Goal: Contribute content

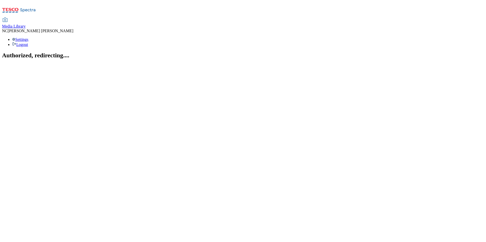
click at [26, 24] on span "Media Library" at bounding box center [14, 26] width 24 height 4
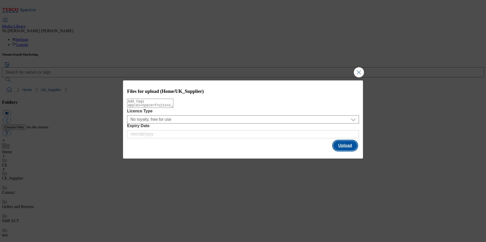
click at [340, 145] on button "Upload" at bounding box center [345, 146] width 24 height 10
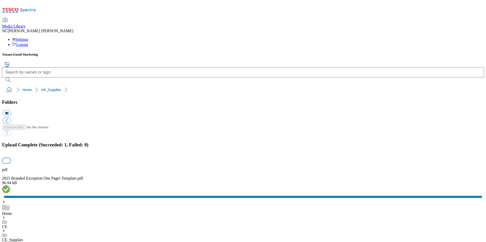
click at [10, 159] on button "button" at bounding box center [7, 161] width 8 height 5
